Goal: Task Accomplishment & Management: Complete application form

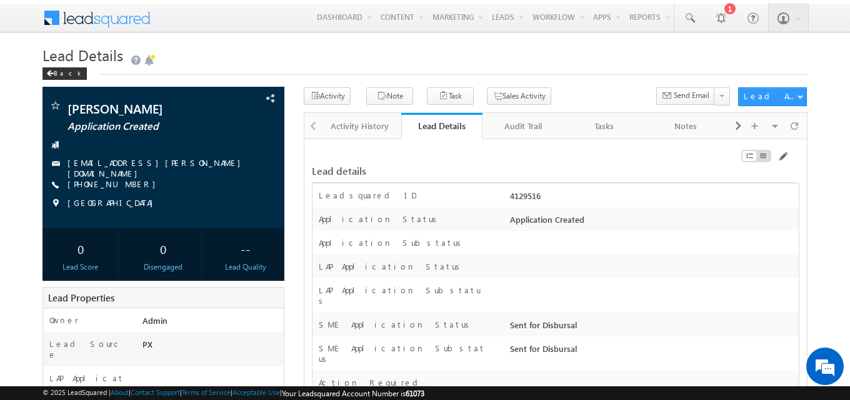
click at [528, 197] on div "4129516" at bounding box center [653, 198] width 292 height 17
copy div "4129516"
click at [520, 123] on div "Audit Trail" at bounding box center [522, 126] width 60 height 15
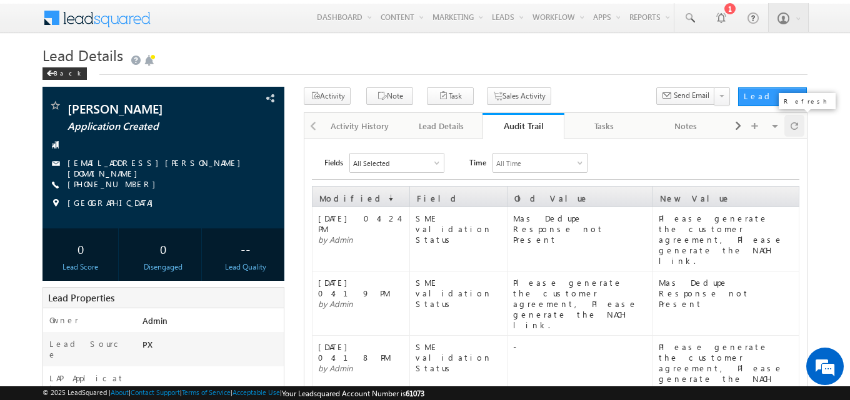
click at [795, 128] on span at bounding box center [793, 126] width 7 height 22
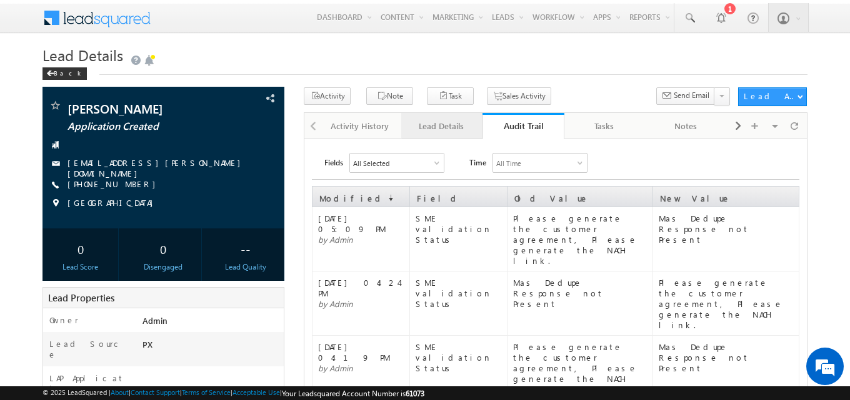
click at [467, 132] on div "Lead Details" at bounding box center [441, 126] width 60 height 15
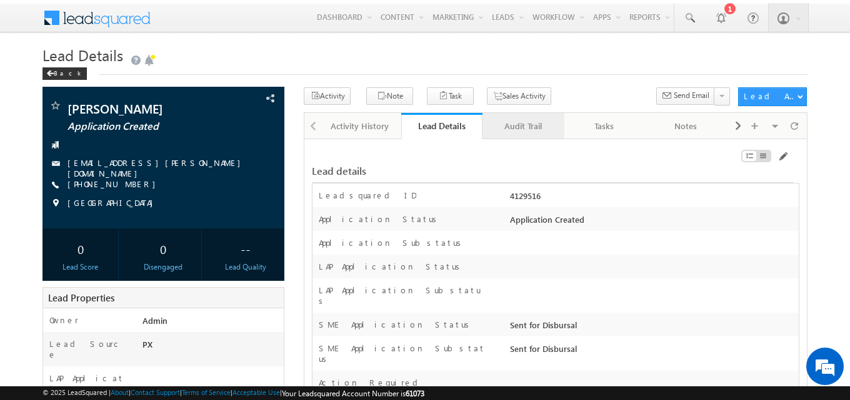
click at [542, 130] on div "Audit Trail" at bounding box center [522, 126] width 60 height 15
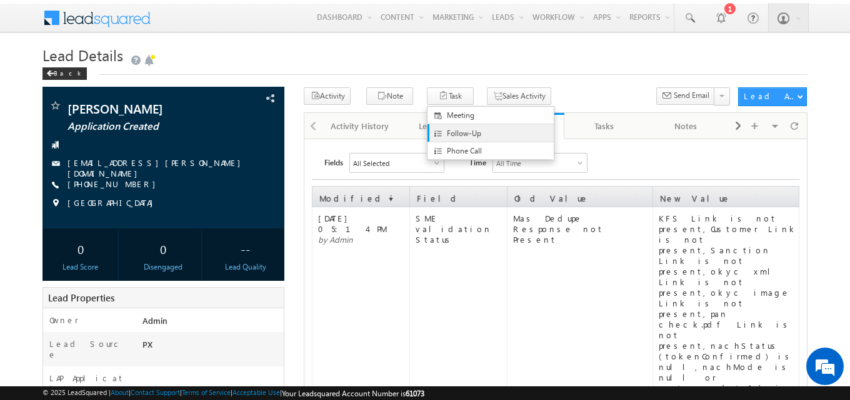
click at [447, 128] on span "Follow-Up" at bounding box center [501, 133] width 108 height 11
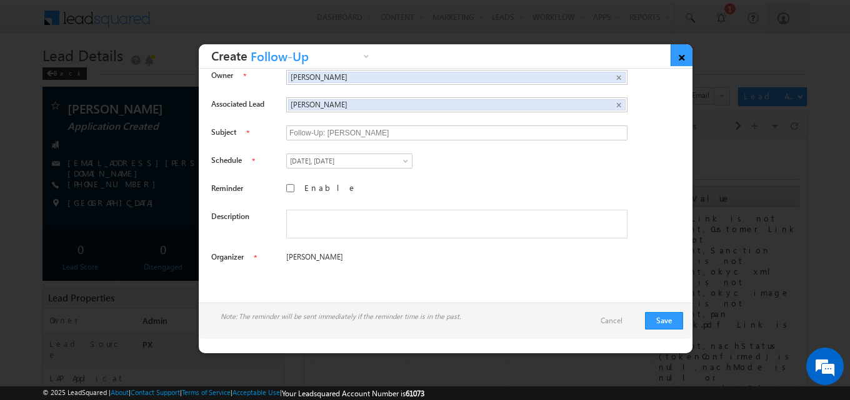
click at [683, 55] on link "×" at bounding box center [681, 55] width 22 height 22
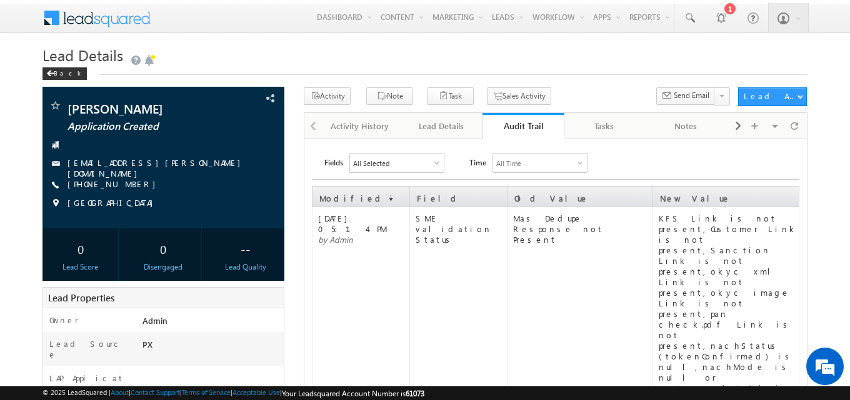
click at [439, 130] on div "Lead Details" at bounding box center [441, 126] width 60 height 15
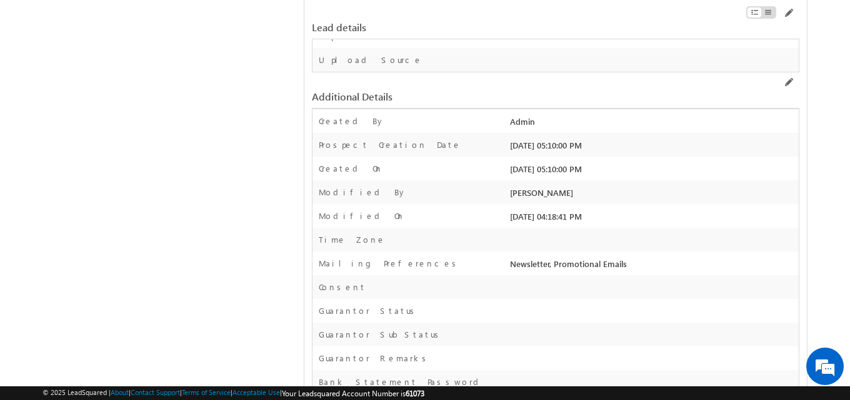
scroll to position [1847, 0]
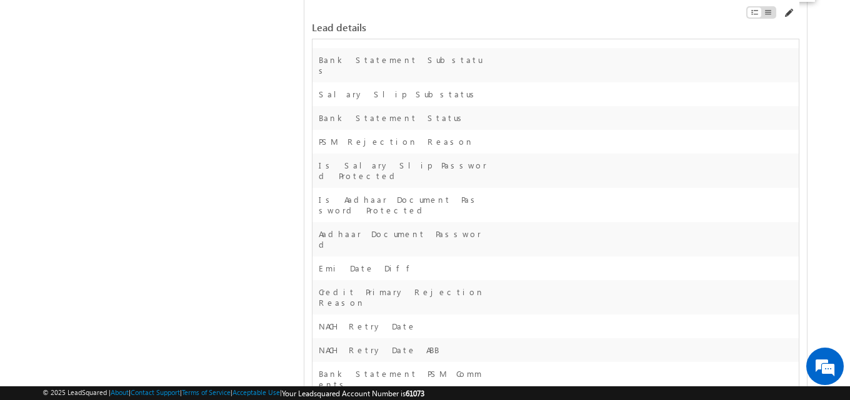
click at [790, 11] on span at bounding box center [788, 13] width 10 height 10
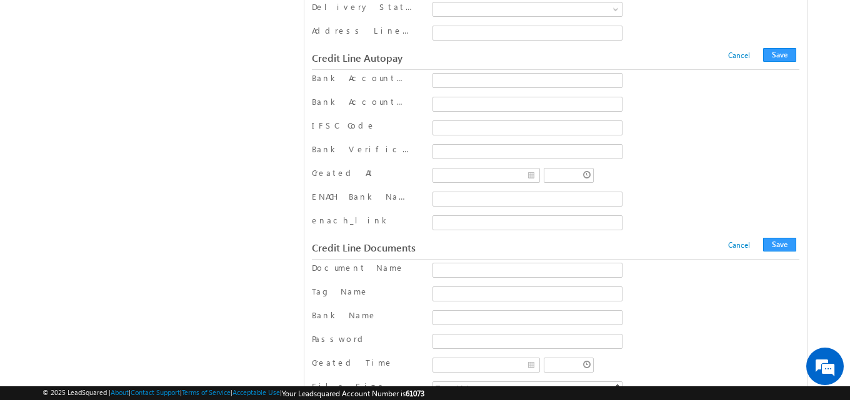
scroll to position [16476, 0]
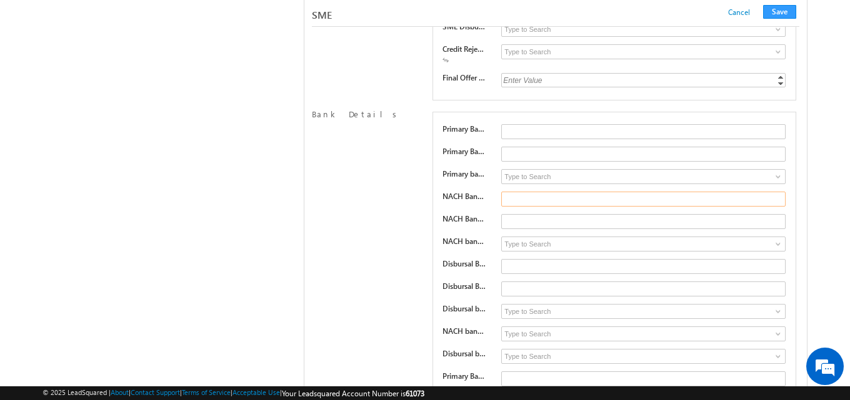
click at [517, 204] on input "text" at bounding box center [643, 199] width 284 height 15
paste input "3260551776222"
type input "3260551776222"
click at [520, 228] on input "text" at bounding box center [643, 221] width 284 height 15
paste input "CBIN0281390"
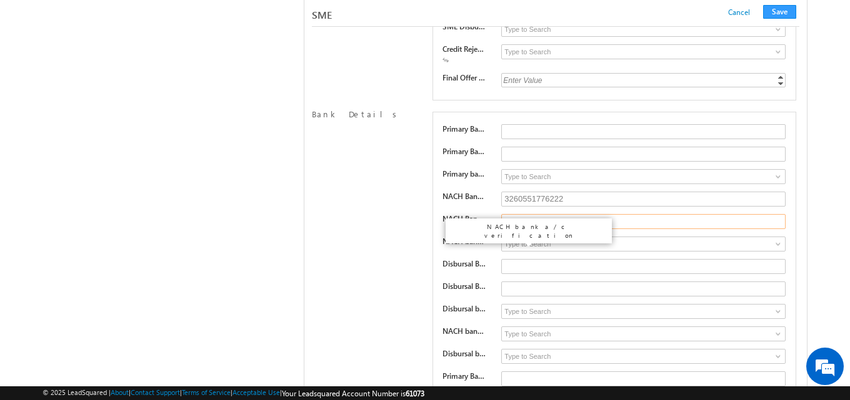
type input "CBIN0281390"
drag, startPoint x: 470, startPoint y: 247, endPoint x: 512, endPoint y: 246, distance: 42.5
click at [506, 247] on div "NACH bank a/c verification SUCCESS FAILED PENDING ERROR" at bounding box center [614, 245] width 344 height 17
click at [513, 246] on input at bounding box center [643, 244] width 284 height 15
click at [779, 249] on span at bounding box center [778, 244] width 10 height 10
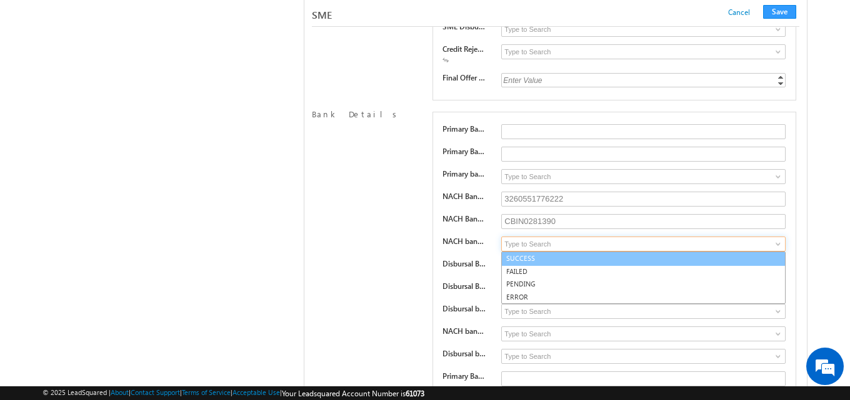
click at [775, 264] on link "SUCCESS" at bounding box center [643, 259] width 284 height 14
type input "SUCCESS"
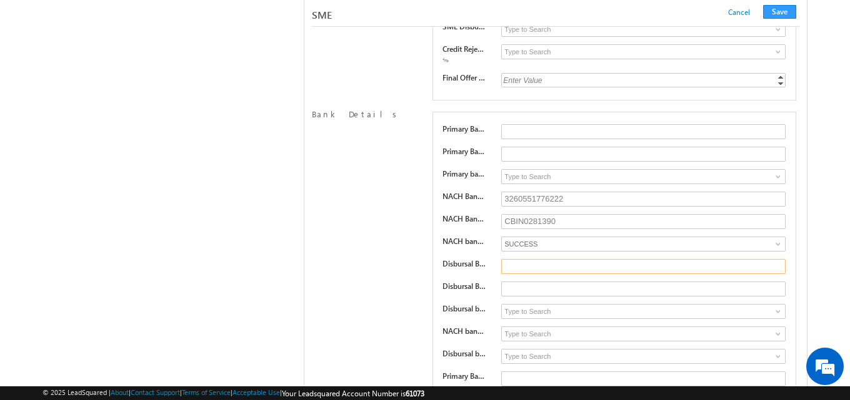
click at [522, 270] on input "text" at bounding box center [643, 266] width 284 height 15
paste input "3260551776222"
type input "3260551776222"
click at [521, 295] on input "text" at bounding box center [643, 289] width 284 height 15
paste input "CBIN0281390"
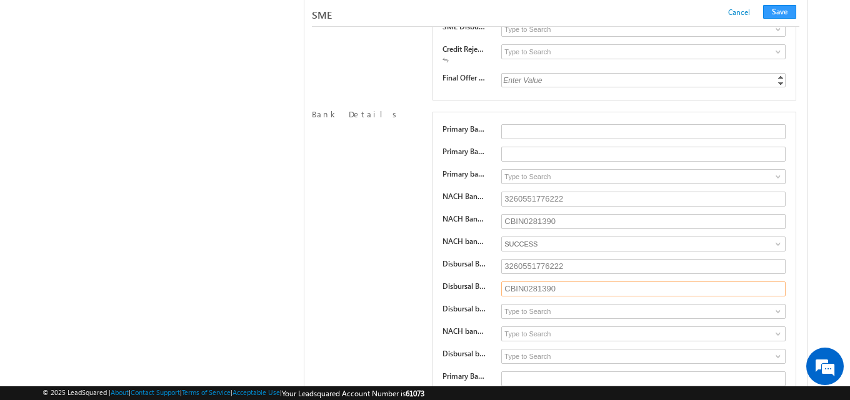
type input "CBIN0281390"
click at [779, 314] on span at bounding box center [778, 312] width 10 height 10
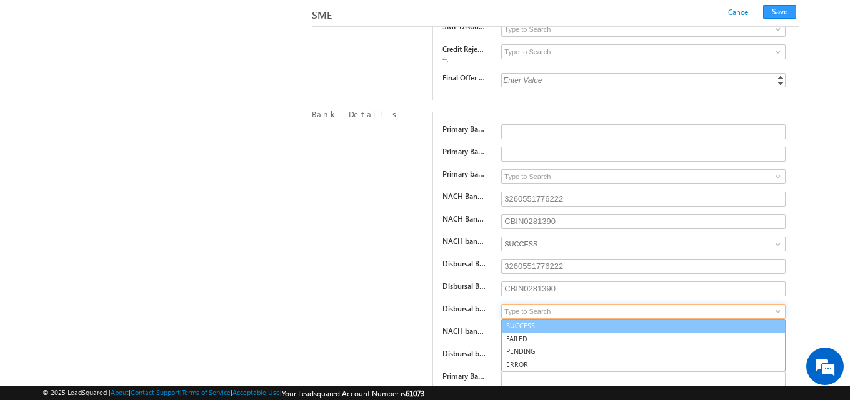
click at [650, 334] on link "SUCCESS" at bounding box center [643, 326] width 284 height 14
type input "SUCCESS"
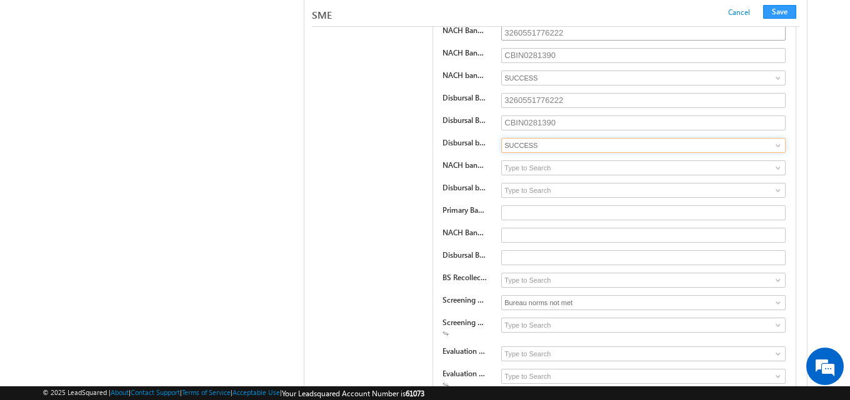
scroll to position [16663, 0]
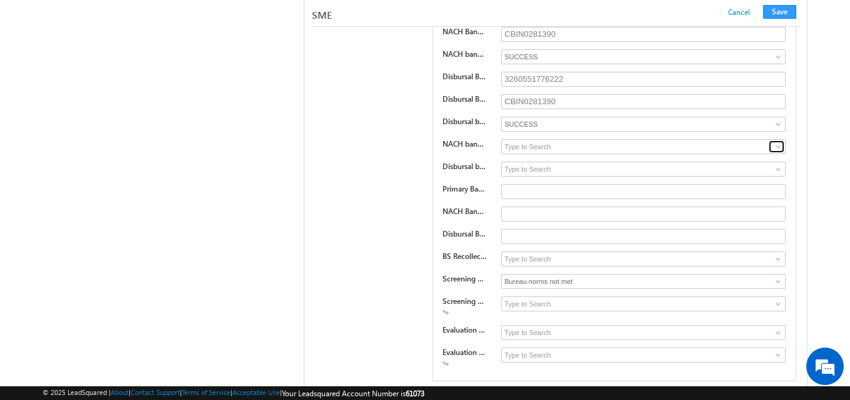
click at [779, 152] on span at bounding box center [778, 147] width 10 height 10
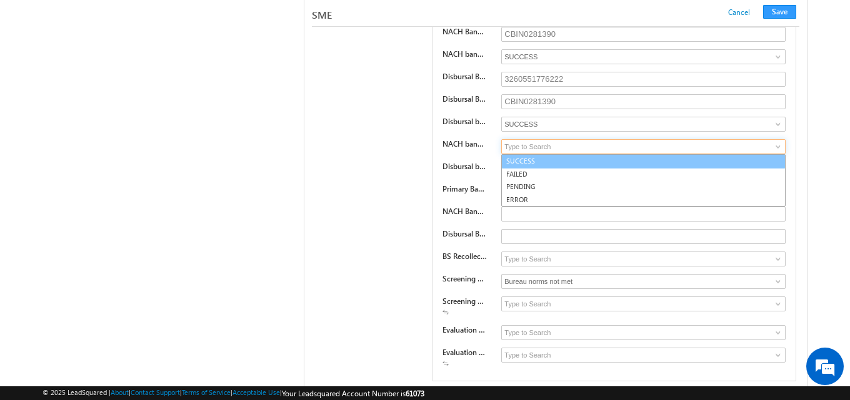
click at [761, 169] on link "SUCCESS" at bounding box center [643, 161] width 284 height 14
type input "SUCCESS"
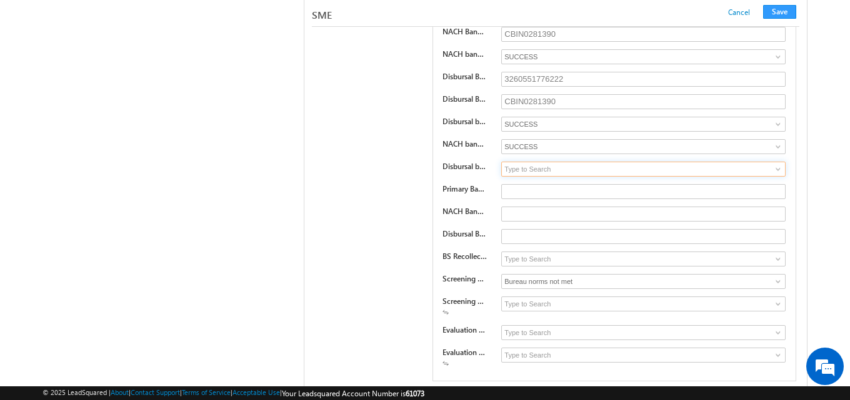
click at [540, 174] on input at bounding box center [643, 169] width 284 height 15
click at [775, 174] on span at bounding box center [778, 169] width 10 height 10
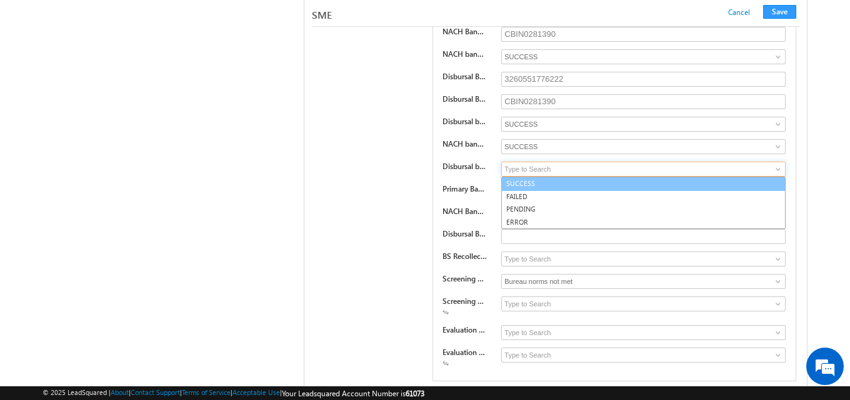
click at [765, 191] on link "SUCCESS" at bounding box center [643, 184] width 284 height 14
type input "SUCCESS"
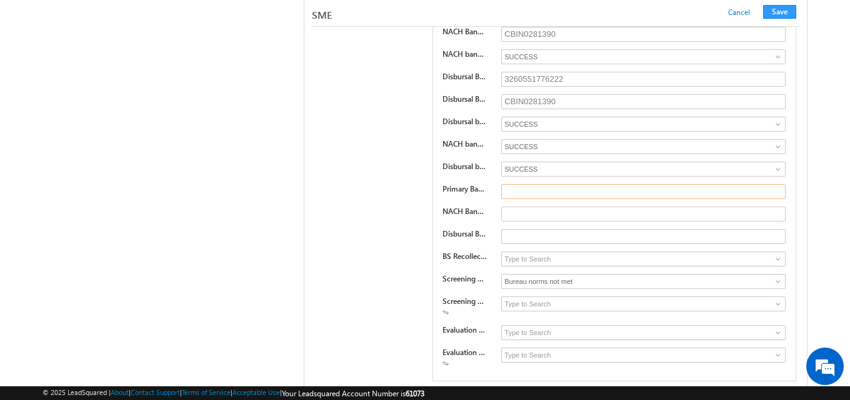
click at [532, 195] on input "text" at bounding box center [643, 191] width 284 height 15
paste input "Central Bank of India"
type input "Central Bank of India"
click at [527, 219] on input "text" at bounding box center [643, 214] width 284 height 15
paste input "Central Bank of India"
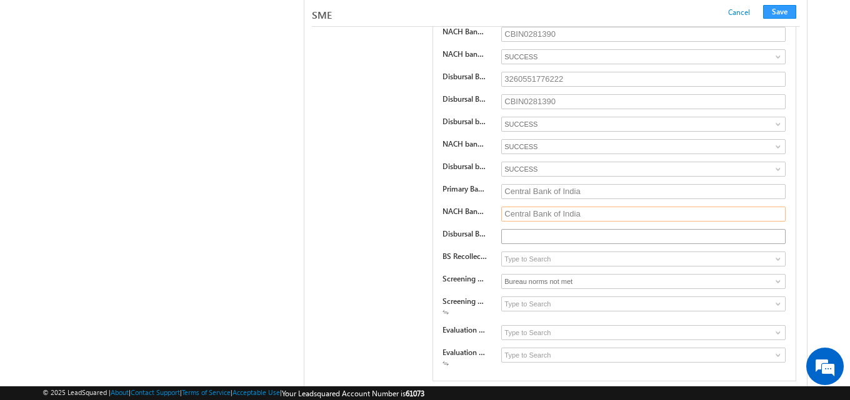
type input "Central Bank of India"
click at [514, 235] on input "text" at bounding box center [643, 236] width 284 height 15
paste input "Central Bank of India"
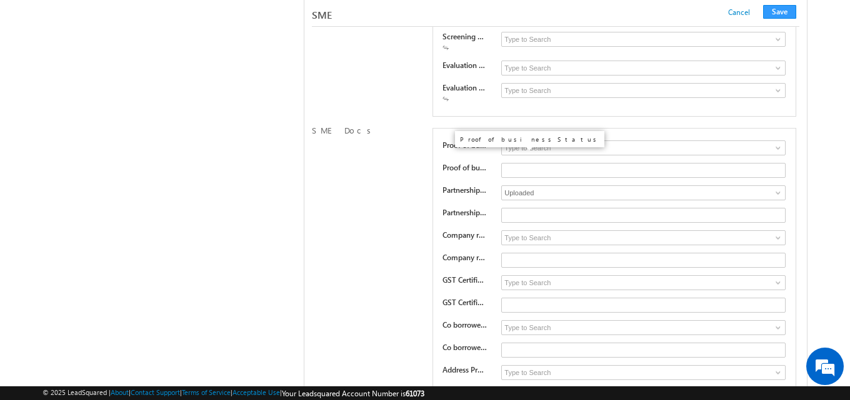
scroll to position [16976, 0]
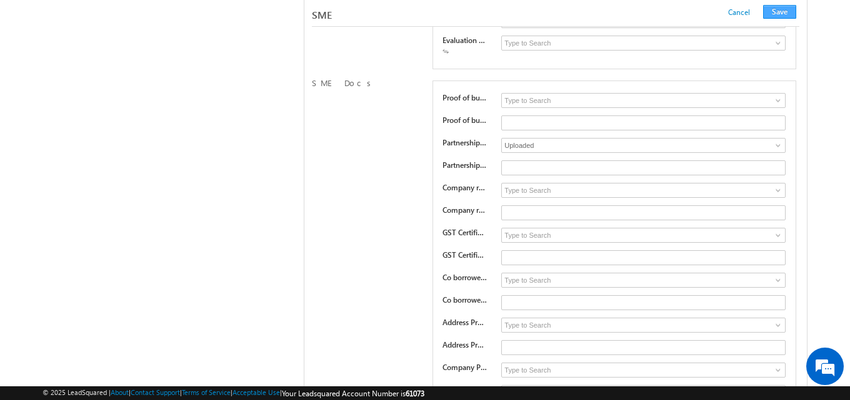
type input "Central Bank of India"
click at [786, 12] on button "Save" at bounding box center [779, 12] width 33 height 14
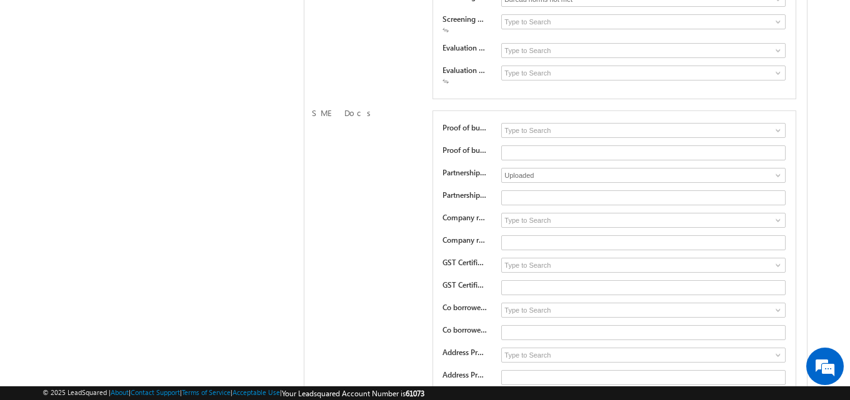
scroll to position [0, 0]
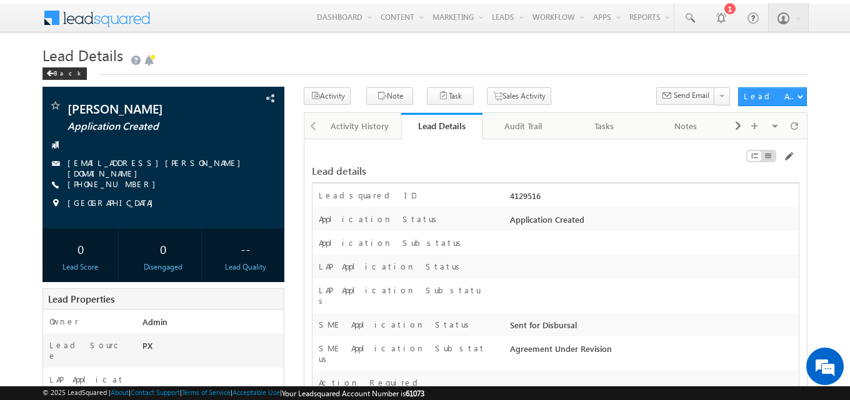
click at [528, 199] on div "4129516" at bounding box center [653, 198] width 292 height 17
copy div "4129516"
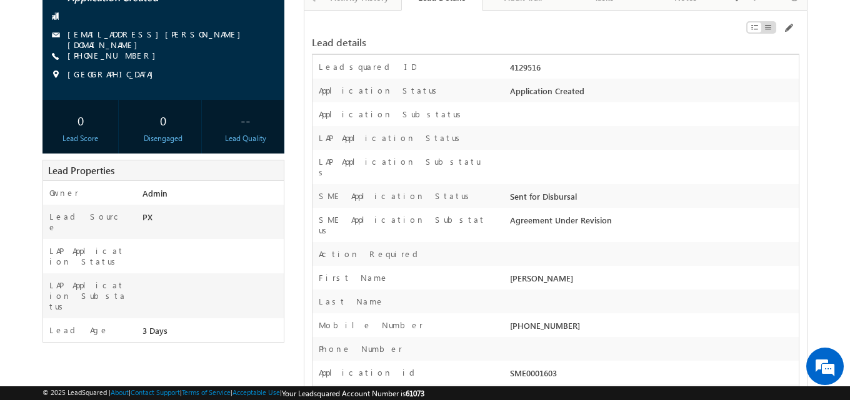
scroll to position [127, 0]
click at [791, 29] on span at bounding box center [788, 29] width 10 height 10
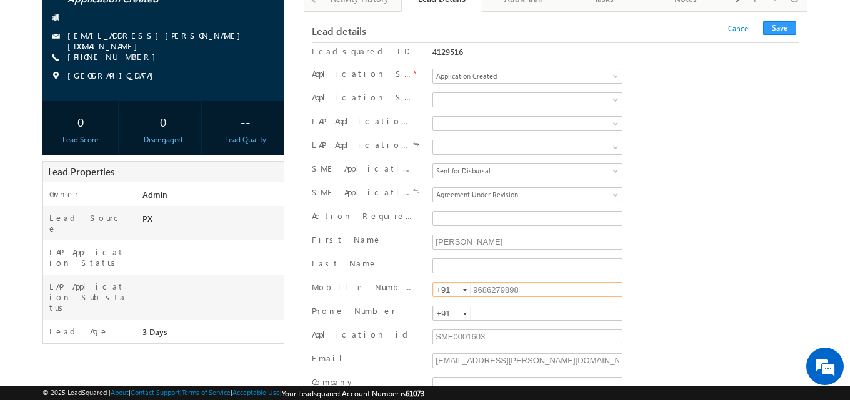
click at [505, 292] on input "9686279898" at bounding box center [527, 289] width 190 height 15
type input "9686279293"
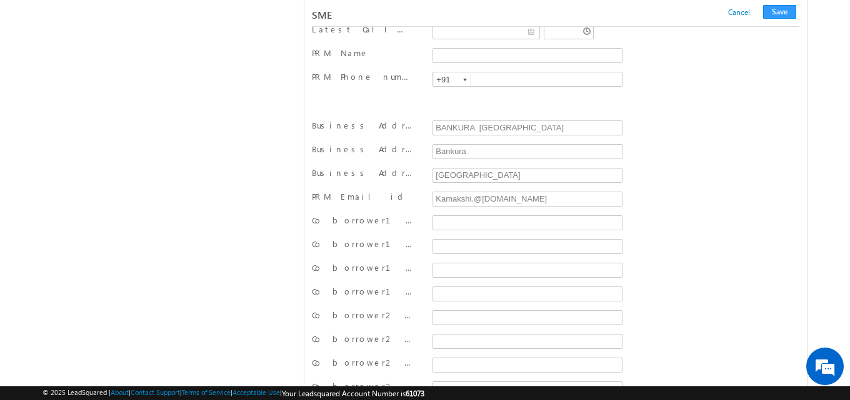
scroll to position [15444, 0]
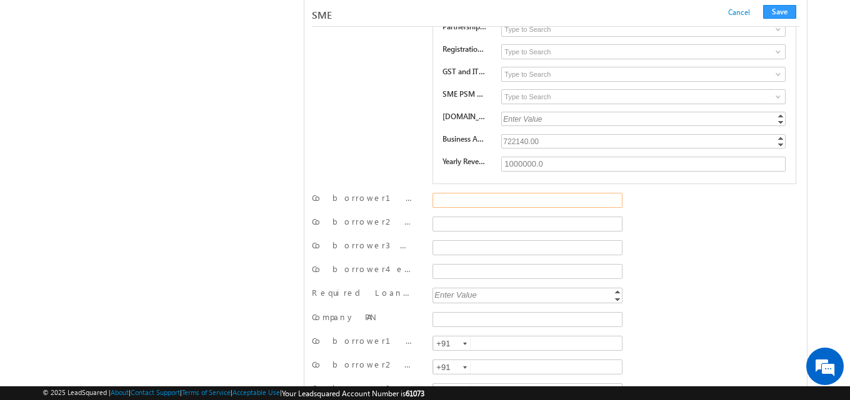
click at [465, 203] on input "Co borrower1 email id" at bounding box center [527, 200] width 190 height 15
paste input "[EMAIL_ADDRESS][DOMAIN_NAME]"
type input "[EMAIL_ADDRESS][DOMAIN_NAME]"
click at [463, 226] on input "Co borrower2 email id" at bounding box center [527, 224] width 190 height 15
paste input "[EMAIL_ADDRESS][DOMAIN_NAME]"
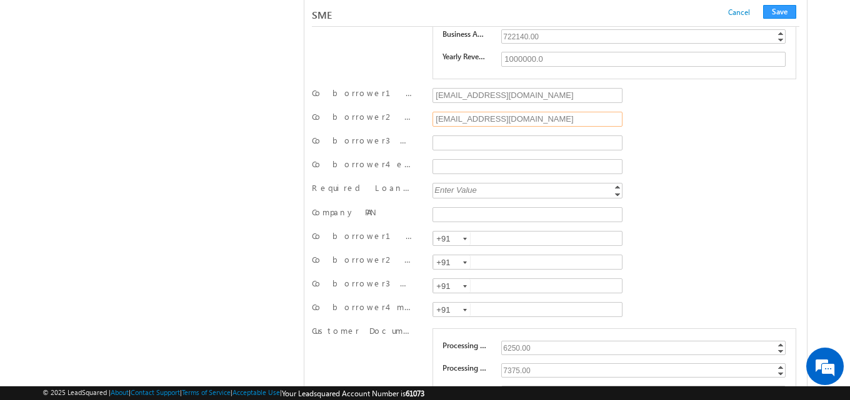
scroll to position [15569, 0]
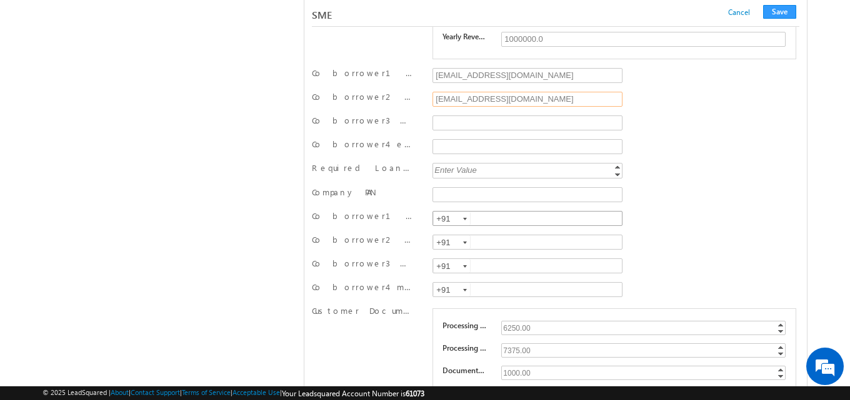
type input "[EMAIL_ADDRESS][DOMAIN_NAME]"
click at [481, 222] on input "text" at bounding box center [527, 218] width 190 height 15
paste input "[PHONE_NUMBER]"
type input "919898989893"
click at [495, 250] on input "text" at bounding box center [527, 242] width 190 height 15
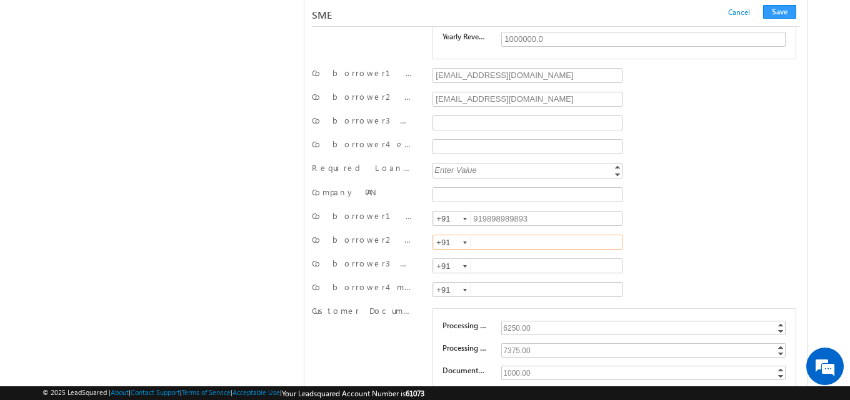
paste input "[PHONE_NUMBER]"
click at [490, 244] on input "[PHONE_NUMBER]" at bounding box center [527, 242] width 190 height 15
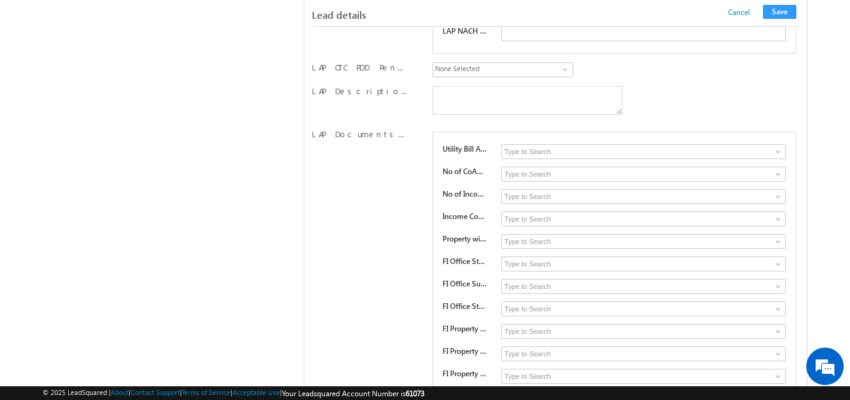
scroll to position [10963, 0]
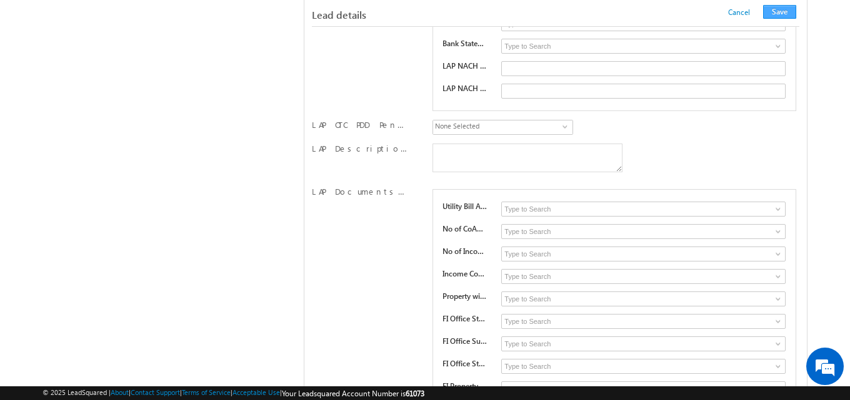
type input "9987654985"
click at [785, 16] on button "Save" at bounding box center [779, 12] width 33 height 14
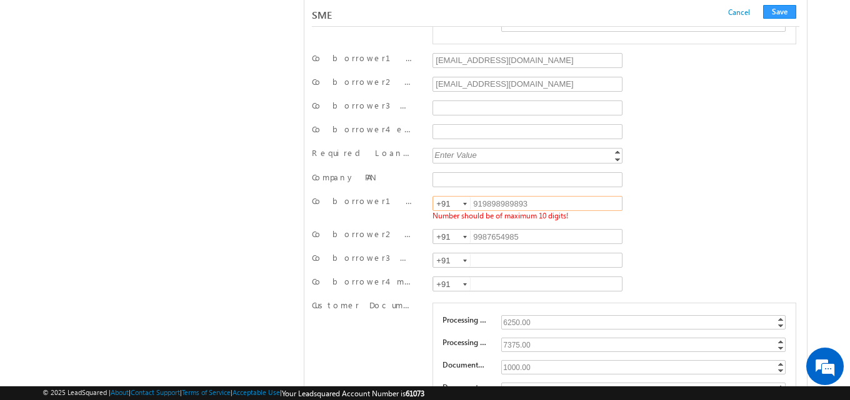
click at [481, 209] on input "919898989893" at bounding box center [527, 203] width 190 height 15
type input "9898989893"
click at [777, 11] on button "Save" at bounding box center [779, 12] width 33 height 14
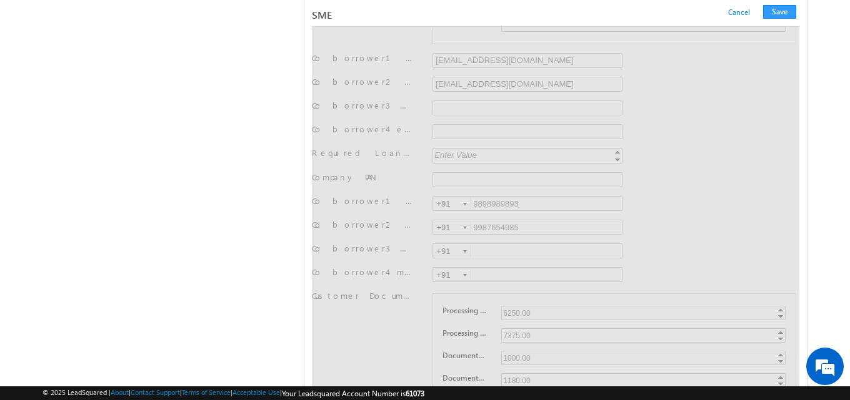
scroll to position [0, 0]
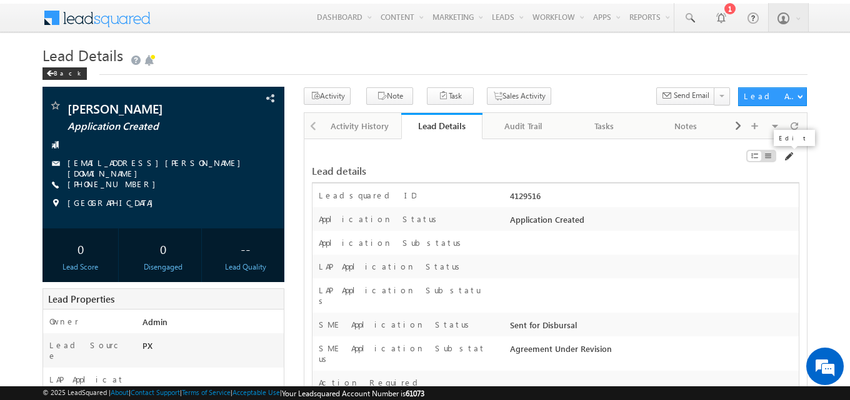
click at [788, 159] on span at bounding box center [788, 157] width 10 height 10
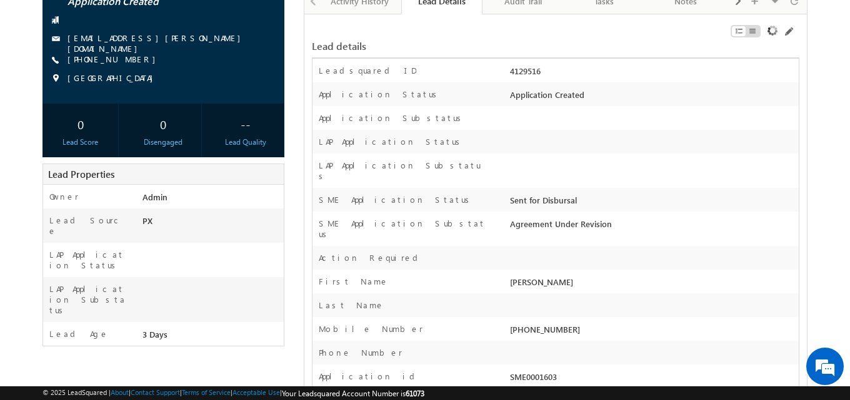
scroll to position [131, 0]
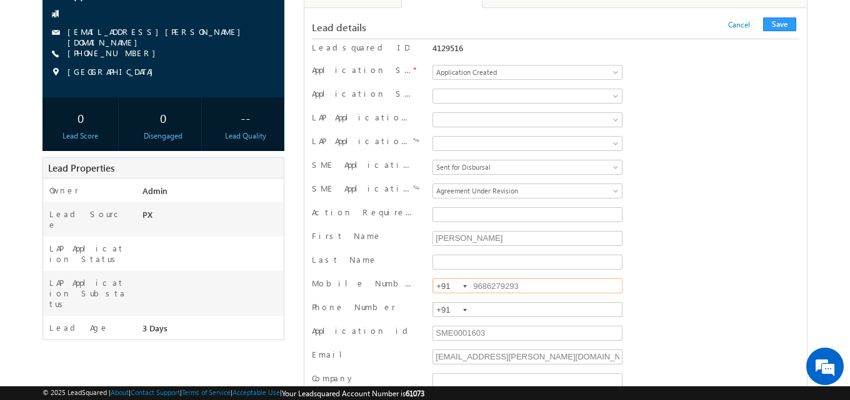
click at [493, 288] on input "9686279293" at bounding box center [527, 286] width 190 height 15
paste input "9"
type input "9686279299"
click at [788, 25] on button "Save" at bounding box center [779, 24] width 33 height 14
